Goal: Complete application form

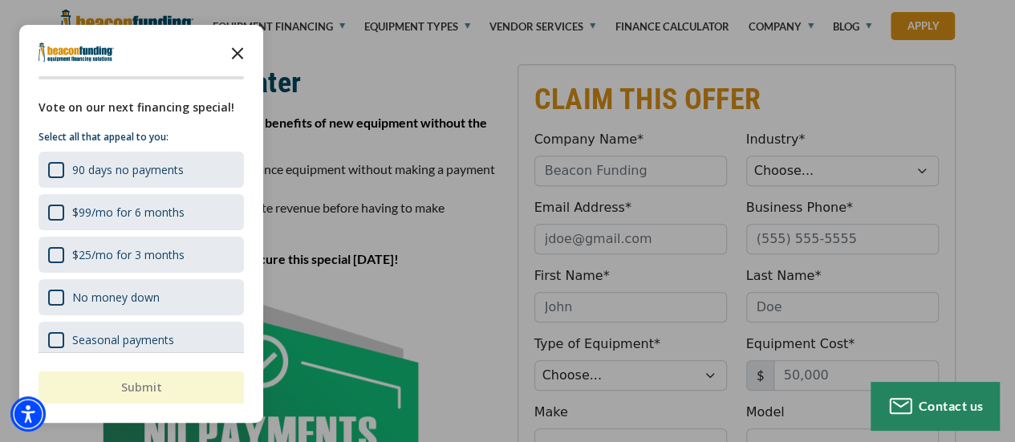
click at [239, 57] on icon "Close the survey" at bounding box center [238, 52] width 32 height 32
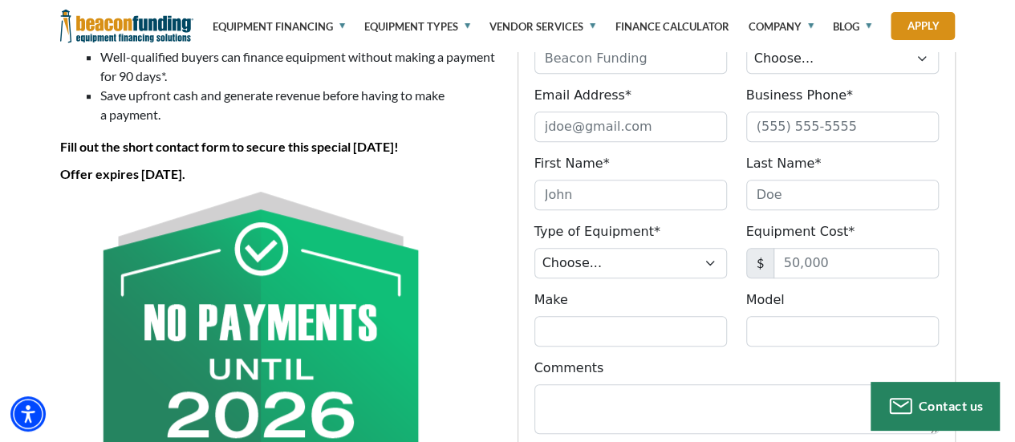
scroll to position [482, 0]
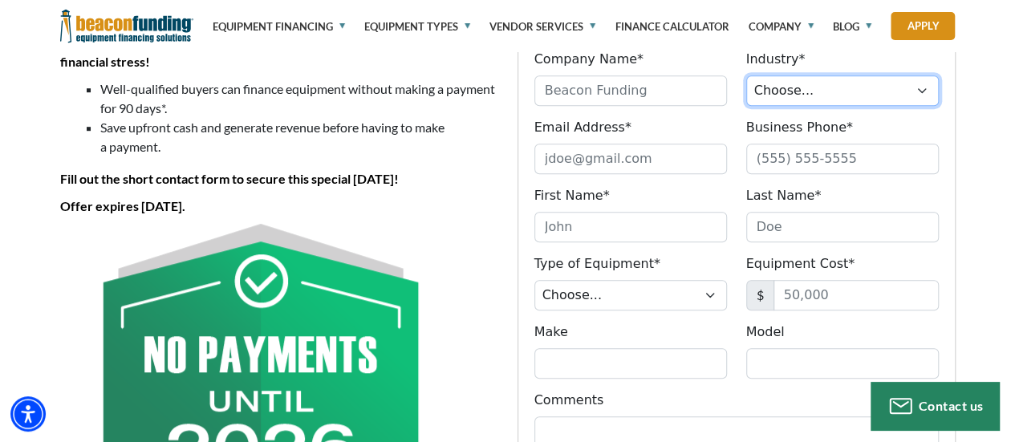
click at [799, 97] on select "Choose... Towing Landscape/Hardscape Decorated Apparel Septic Light Constructio…" at bounding box center [842, 90] width 193 height 30
select select "1"
click at [746, 75] on select "Choose... Towing Landscape/Hardscape Decorated Apparel Septic Light Constructio…" at bounding box center [842, 90] width 193 height 30
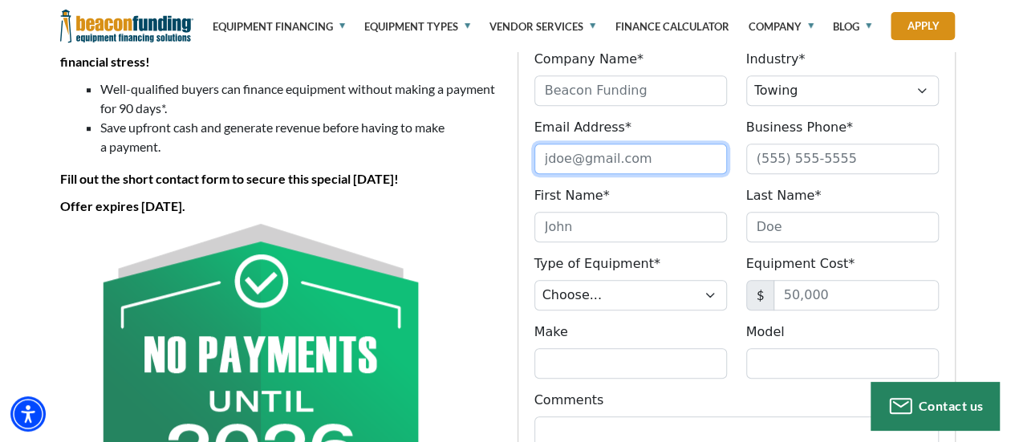
click at [615, 156] on input "Email Address*" at bounding box center [631, 159] width 193 height 30
type input "[EMAIL_ADDRESS][DOMAIN_NAME]"
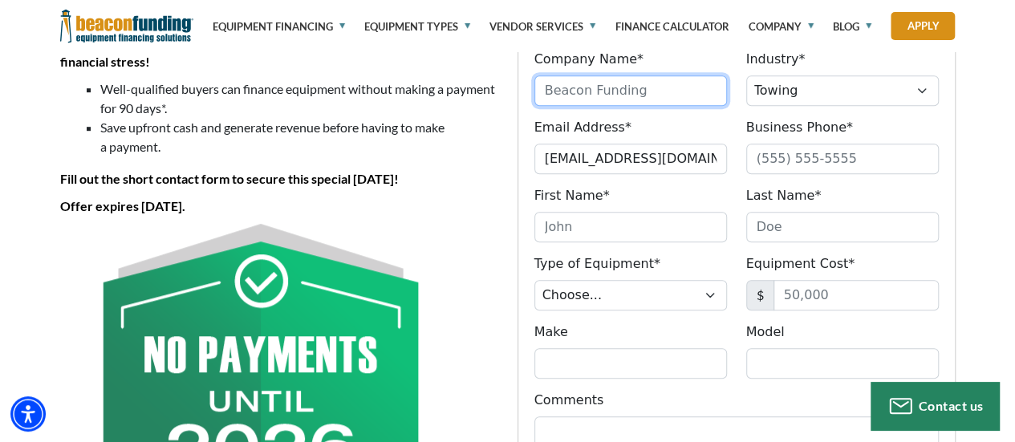
type input "All Time Towing"
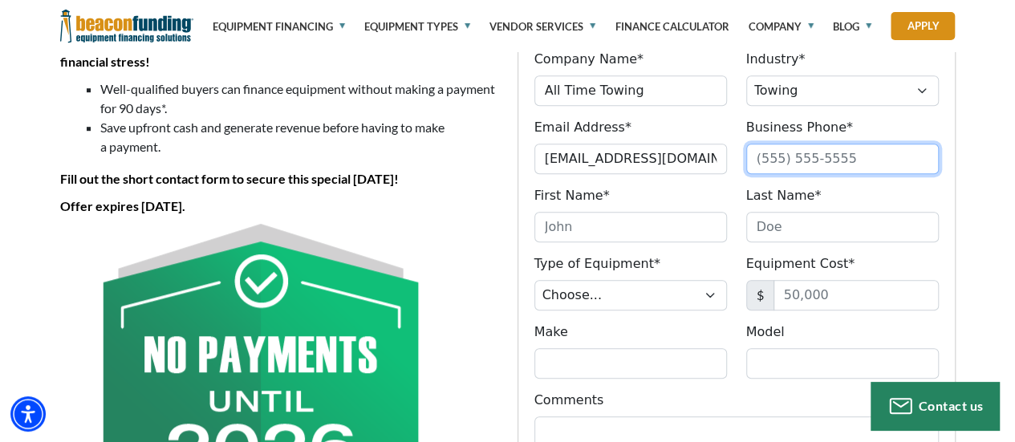
type input "6164068926"
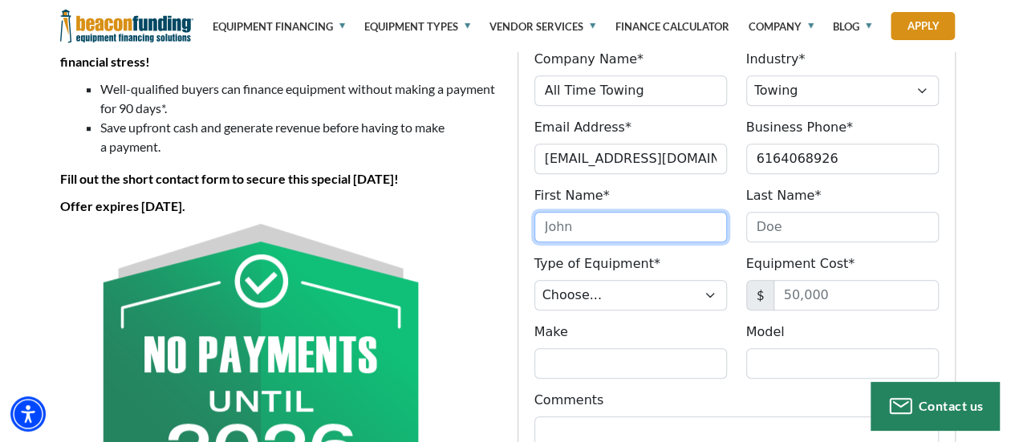
type input "[PERSON_NAME]"
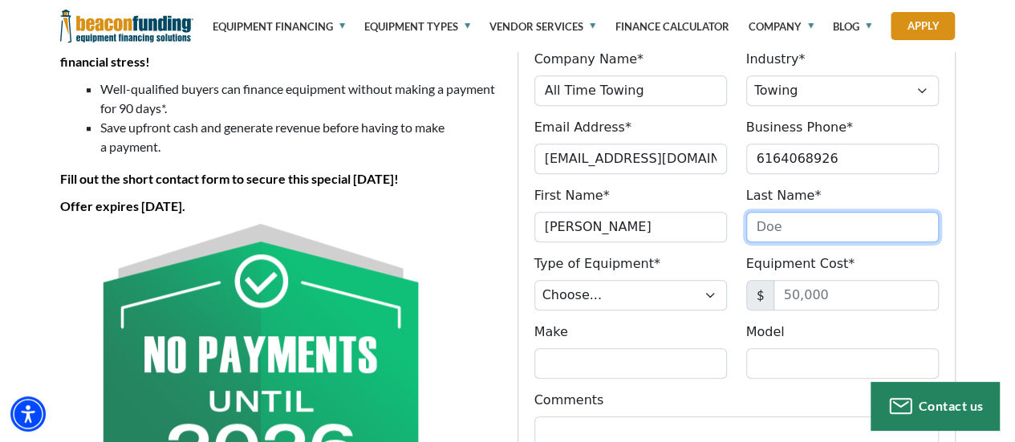
type input "[PERSON_NAME]"
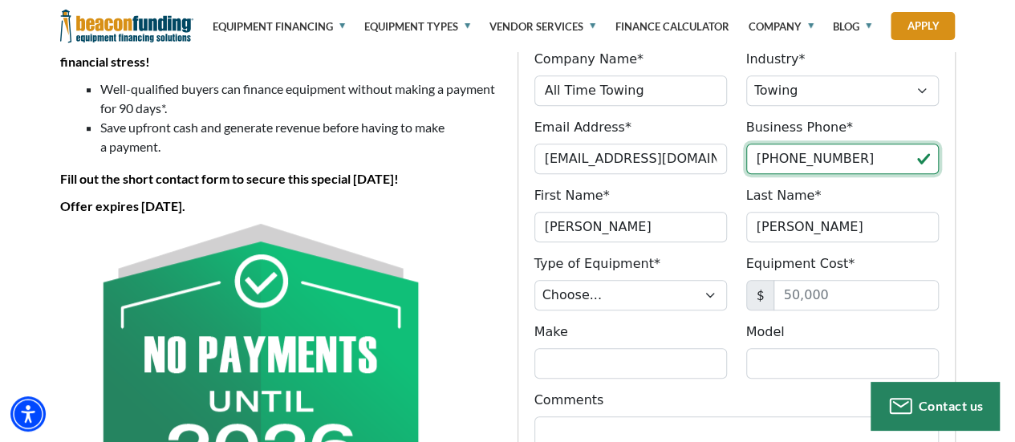
click at [855, 161] on input "[PHONE_NUMBER]" at bounding box center [842, 159] width 193 height 30
type input "[PHONE_NUMBER]"
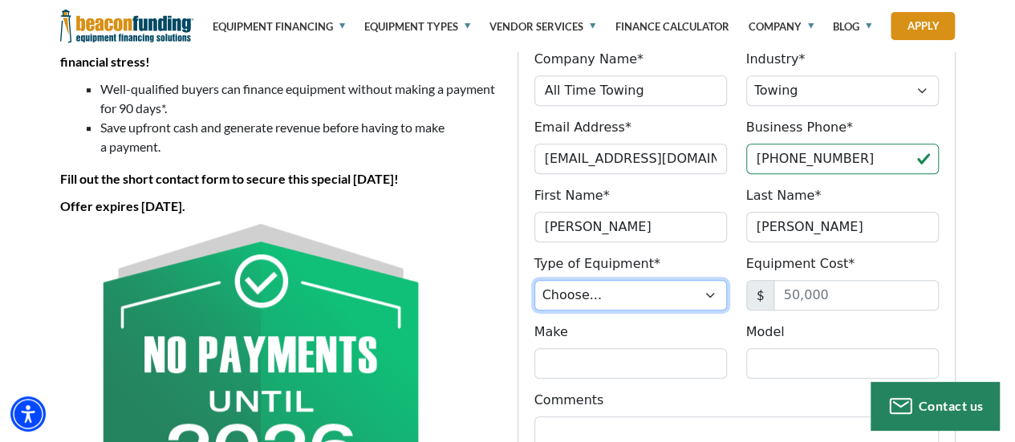
click at [689, 295] on select "Choose... Backhoe Boom/Bucket Truck Chipper Commercial Mower Crane DTG/DTF Prin…" at bounding box center [631, 295] width 193 height 30
select select "9"
click at [535, 280] on select "Choose... Backhoe Boom/Bucket Truck Chipper Commercial Mower Crane DTG/DTF Prin…" at bounding box center [631, 295] width 193 height 30
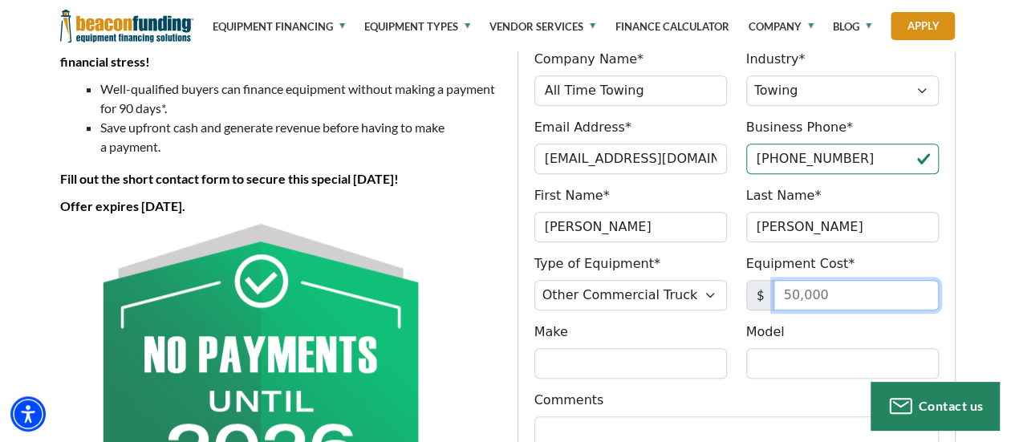
click at [835, 286] on input "Equipment Cost*" at bounding box center [856, 295] width 165 height 30
click at [835, 287] on input "Equipment Cost*" at bounding box center [856, 295] width 165 height 30
click at [838, 287] on input "Equipment Cost*" at bounding box center [856, 295] width 165 height 30
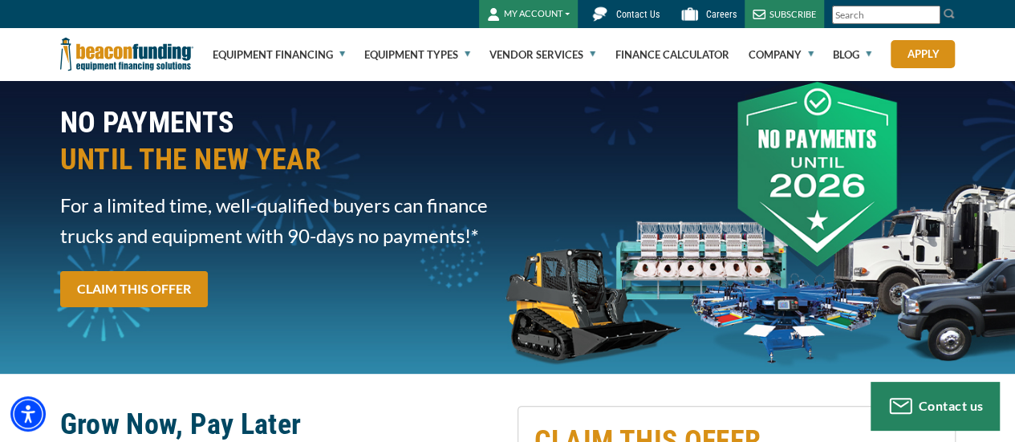
scroll to position [0, 0]
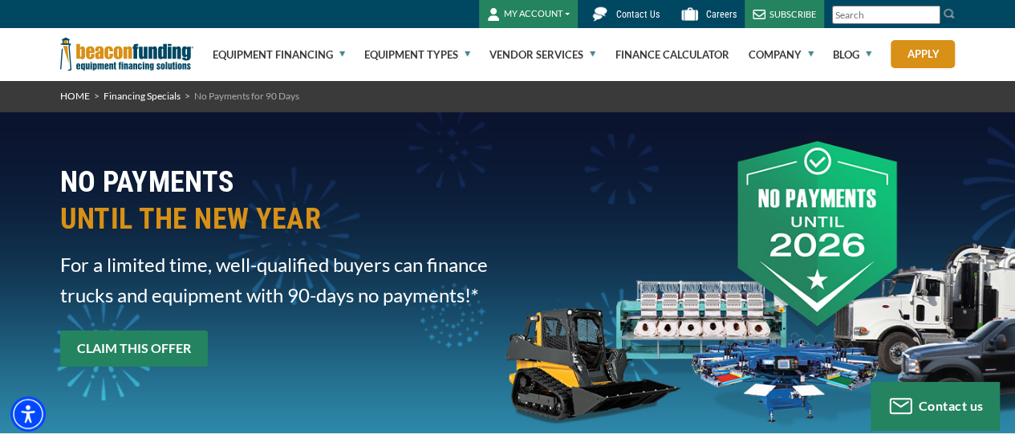
click at [157, 353] on link "CLAIM THIS OFFER" at bounding box center [134, 349] width 148 height 36
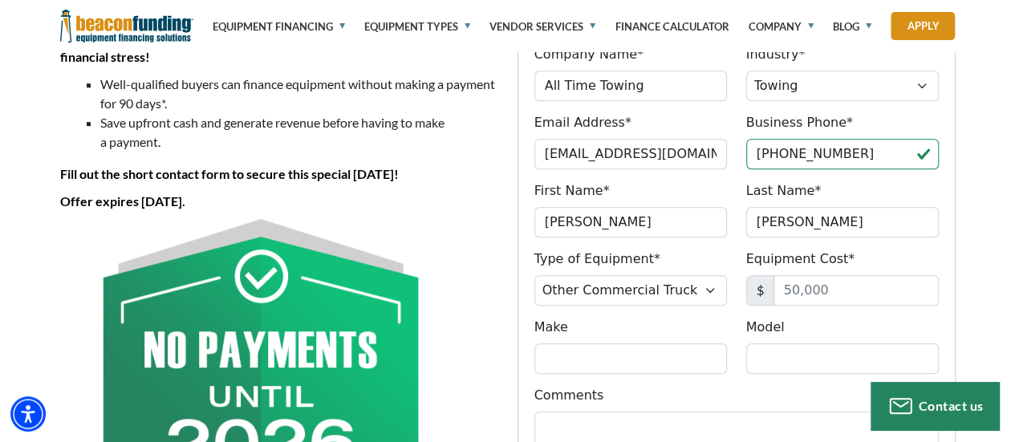
scroll to position [562, 0]
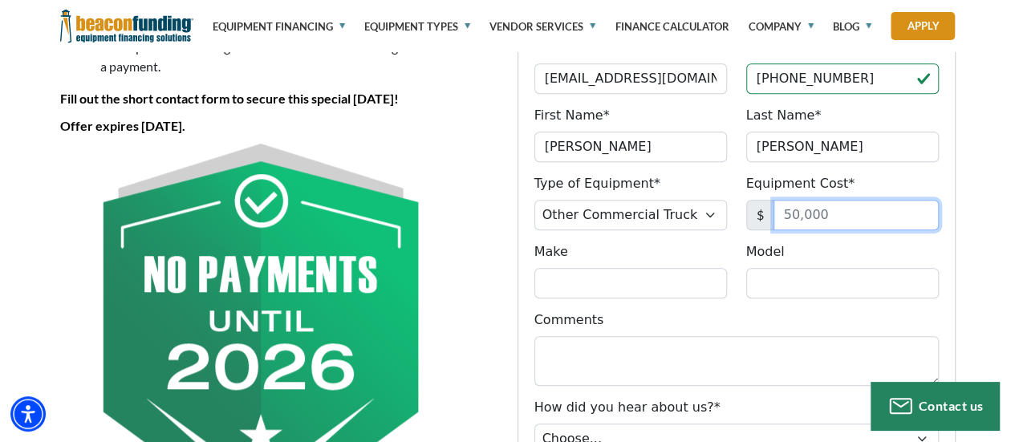
click at [807, 212] on input "Equipment Cost*" at bounding box center [856, 215] width 165 height 30
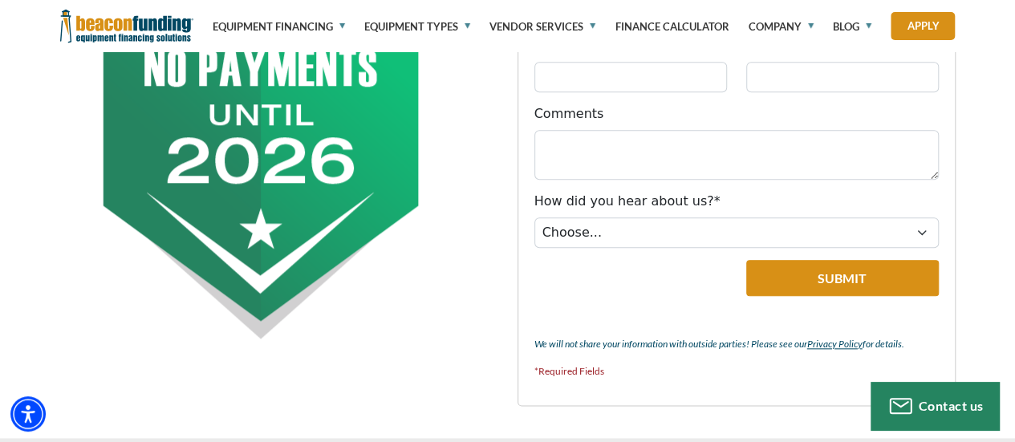
scroll to position [803, 0]
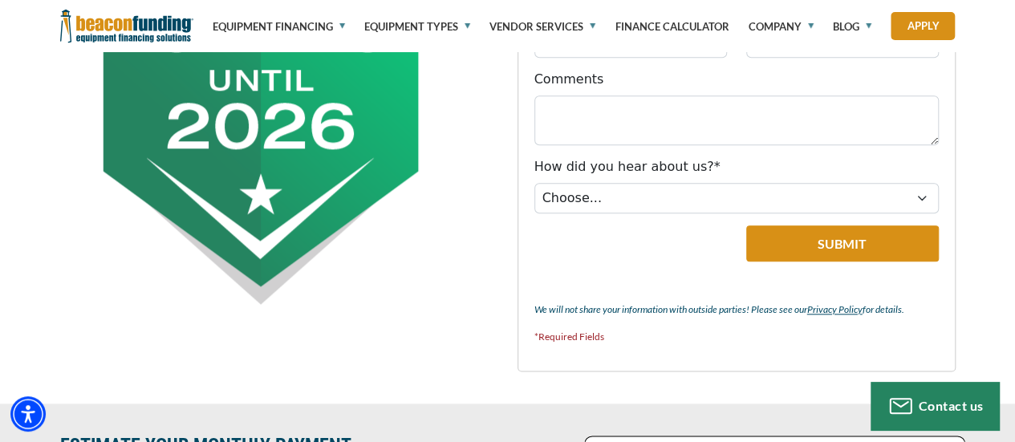
type input "300,000"
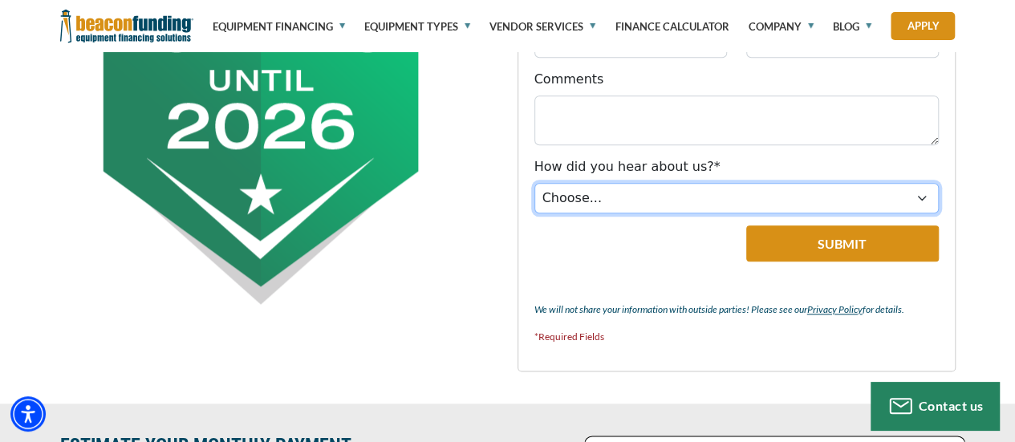
click at [592, 190] on select "Choose... Internet Search Vendor Referral Word of Mouth Client Referral Email E…" at bounding box center [737, 198] width 405 height 30
select select "5"
click at [535, 183] on select "Choose... Internet Search Vendor Referral Word of Mouth Client Referral Email E…" at bounding box center [737, 198] width 405 height 30
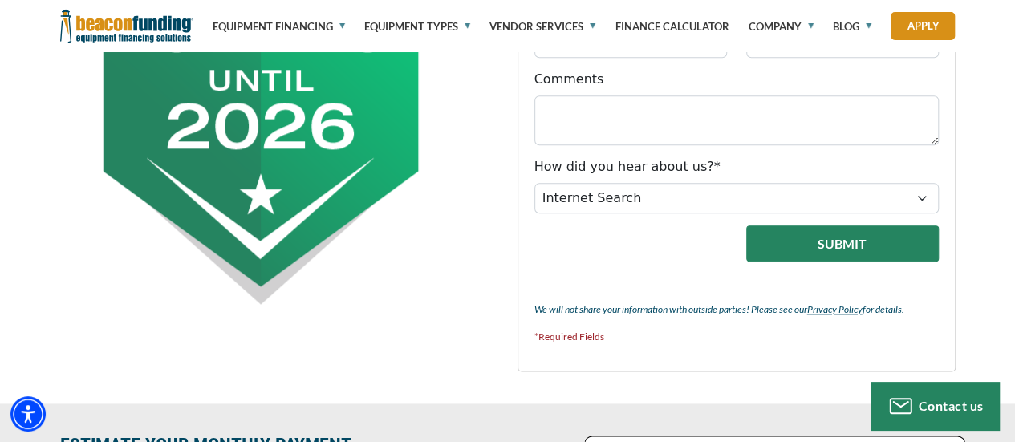
click at [858, 246] on button "Submit" at bounding box center [842, 244] width 193 height 36
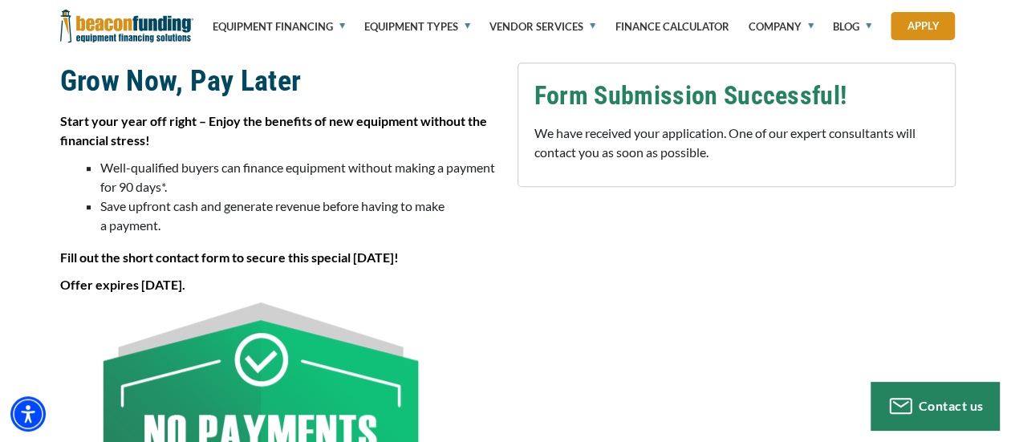
scroll to position [401, 0]
